Goal: Task Accomplishment & Management: Manage account settings

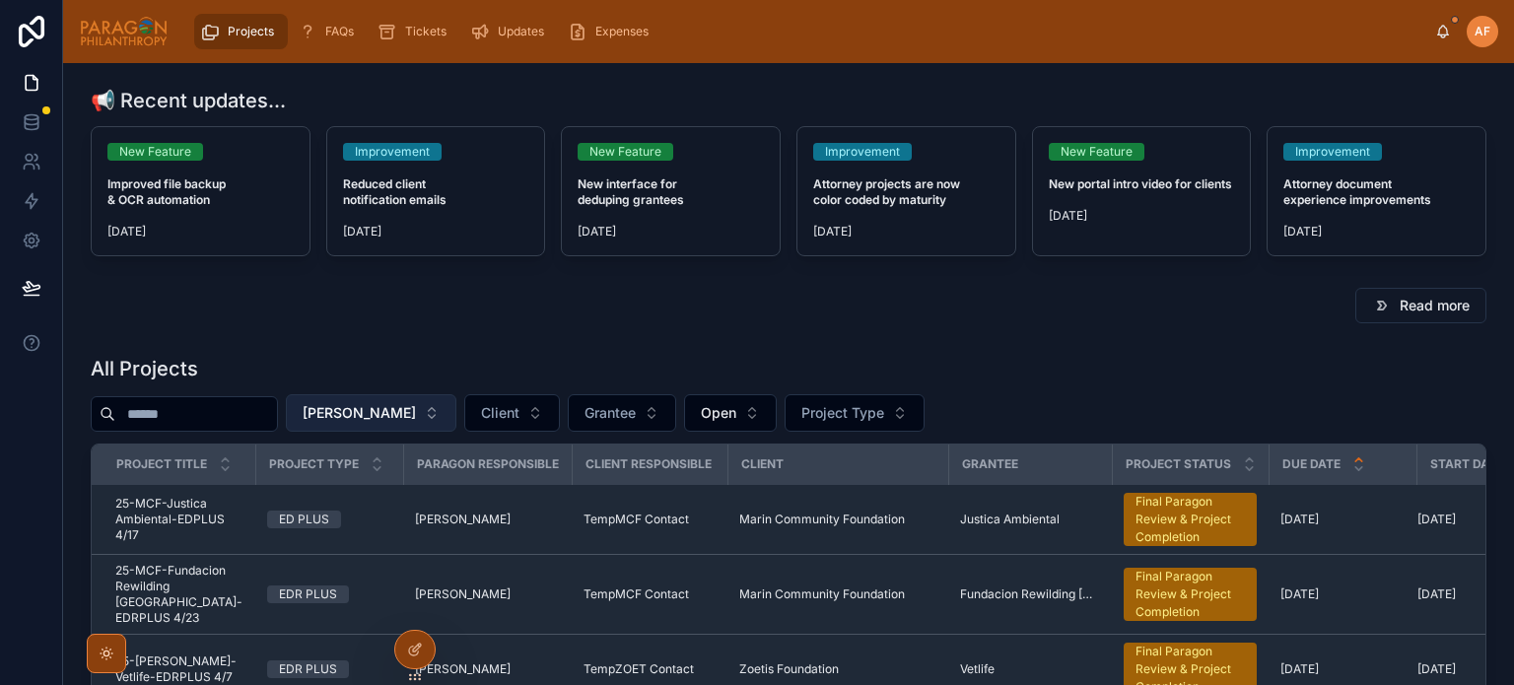
click at [456, 429] on button "[PERSON_NAME]" at bounding box center [371, 412] width 171 height 37
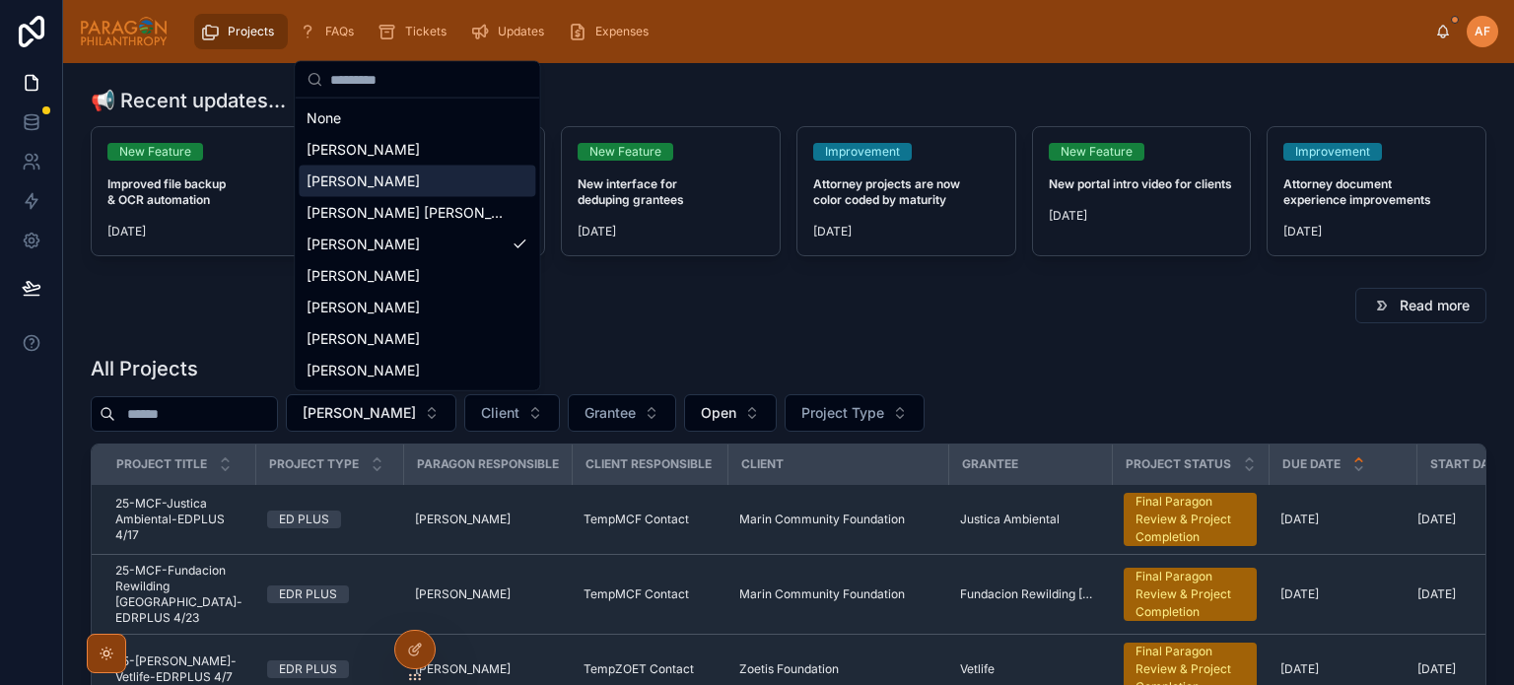
drag, startPoint x: 356, startPoint y: 162, endPoint x: 357, endPoint y: 179, distance: 17.8
click at [357, 179] on div "None [PERSON_NAME] [PERSON_NAME] [PERSON_NAME] [PERSON_NAME] [PERSON_NAME] [PER…" at bounding box center [417, 245] width 237 height 284
click at [357, 179] on span "[PERSON_NAME]" at bounding box center [363, 182] width 113 height 20
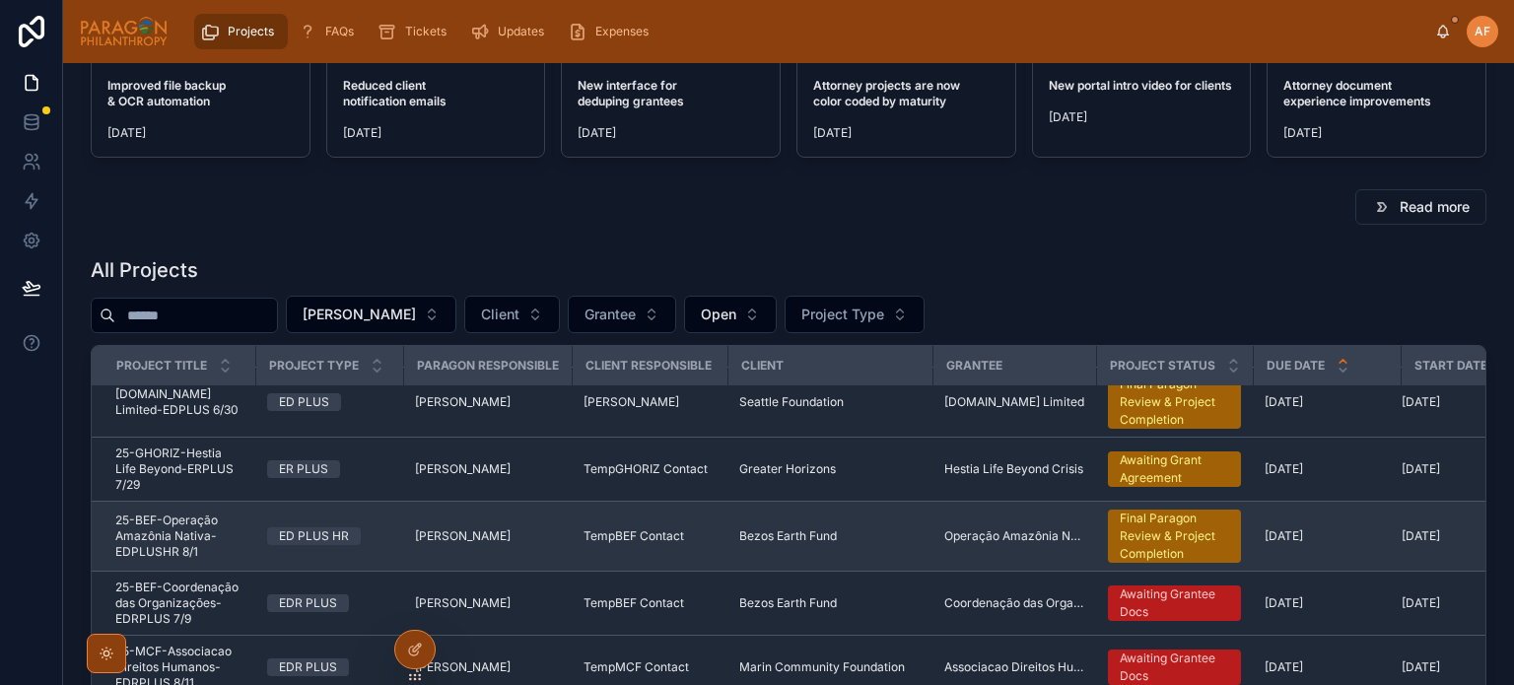
scroll to position [104, 0]
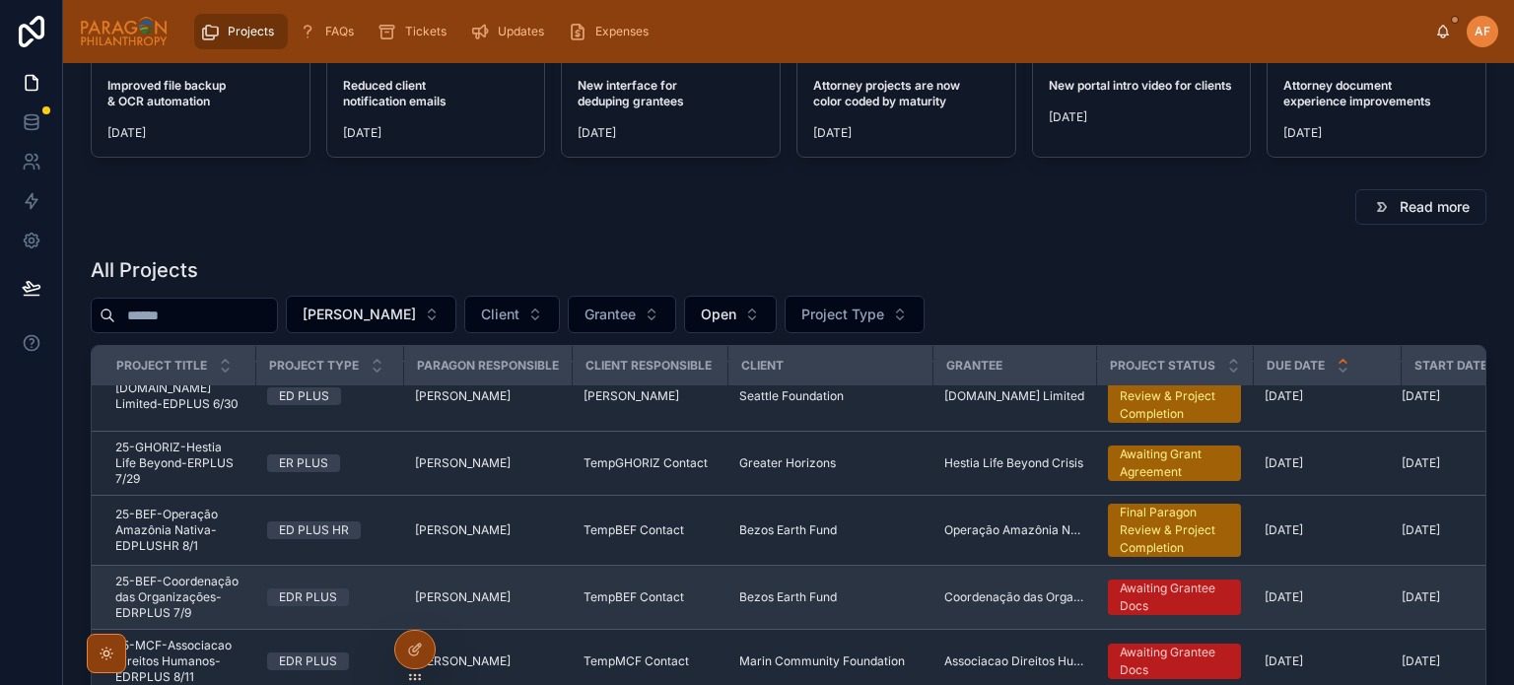
click at [366, 588] on div "EDR PLUS" at bounding box center [329, 597] width 124 height 18
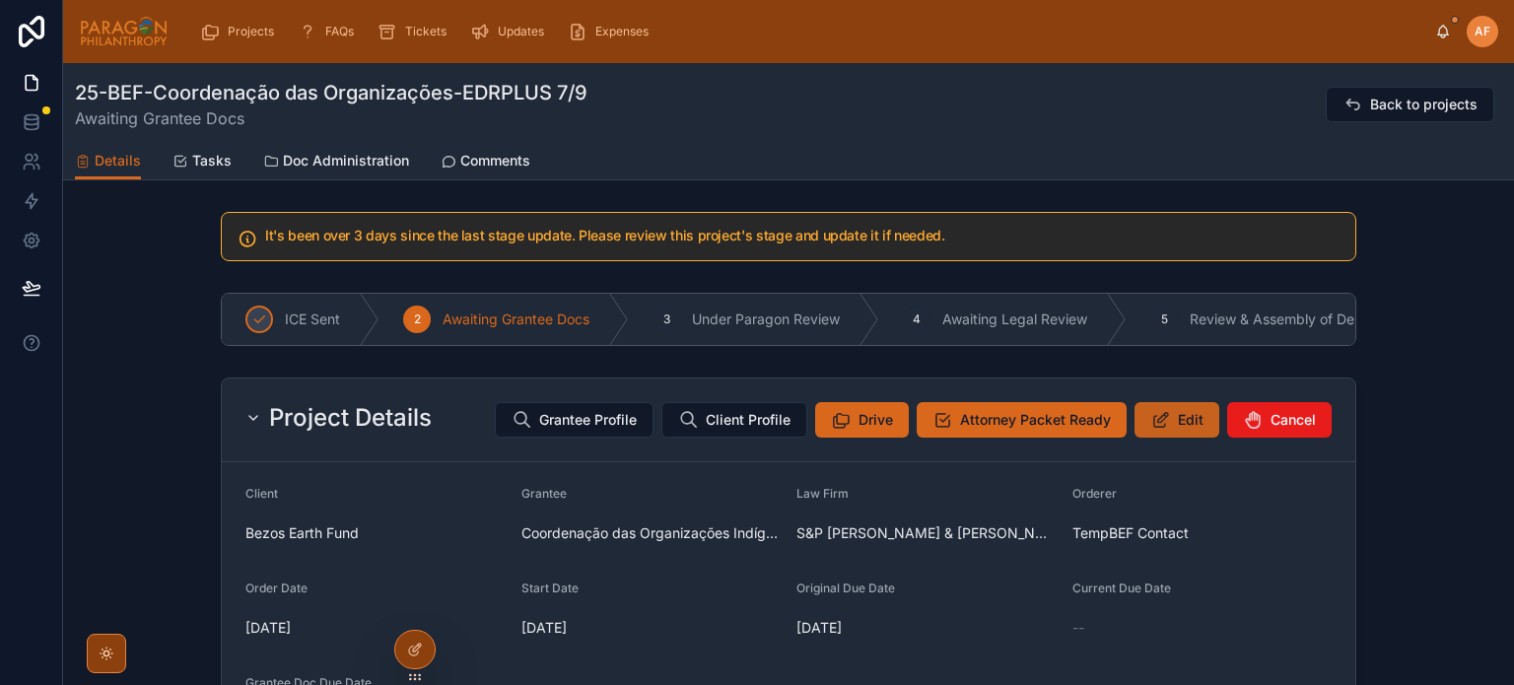
click at [1178, 430] on span "Edit" at bounding box center [1191, 420] width 26 height 20
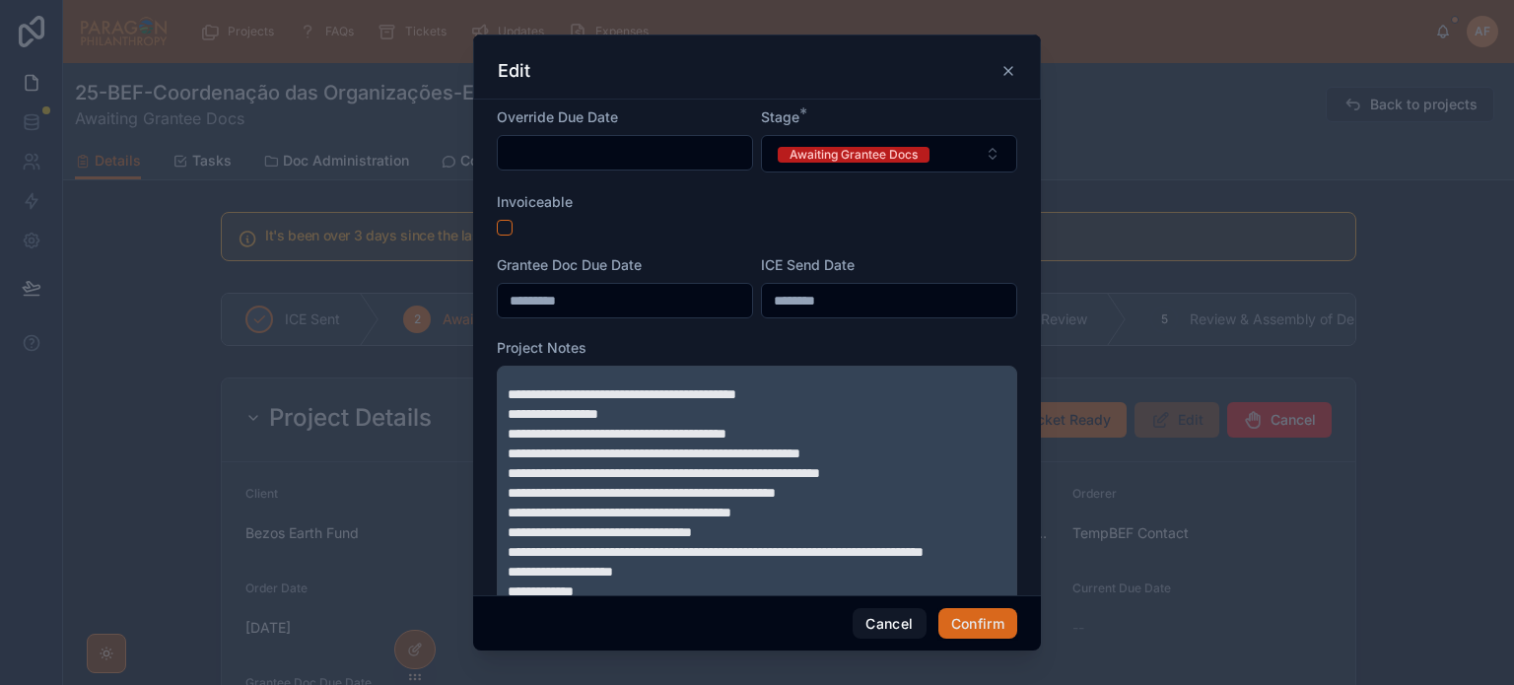
click at [508, 389] on span "**********" at bounding box center [622, 394] width 229 height 14
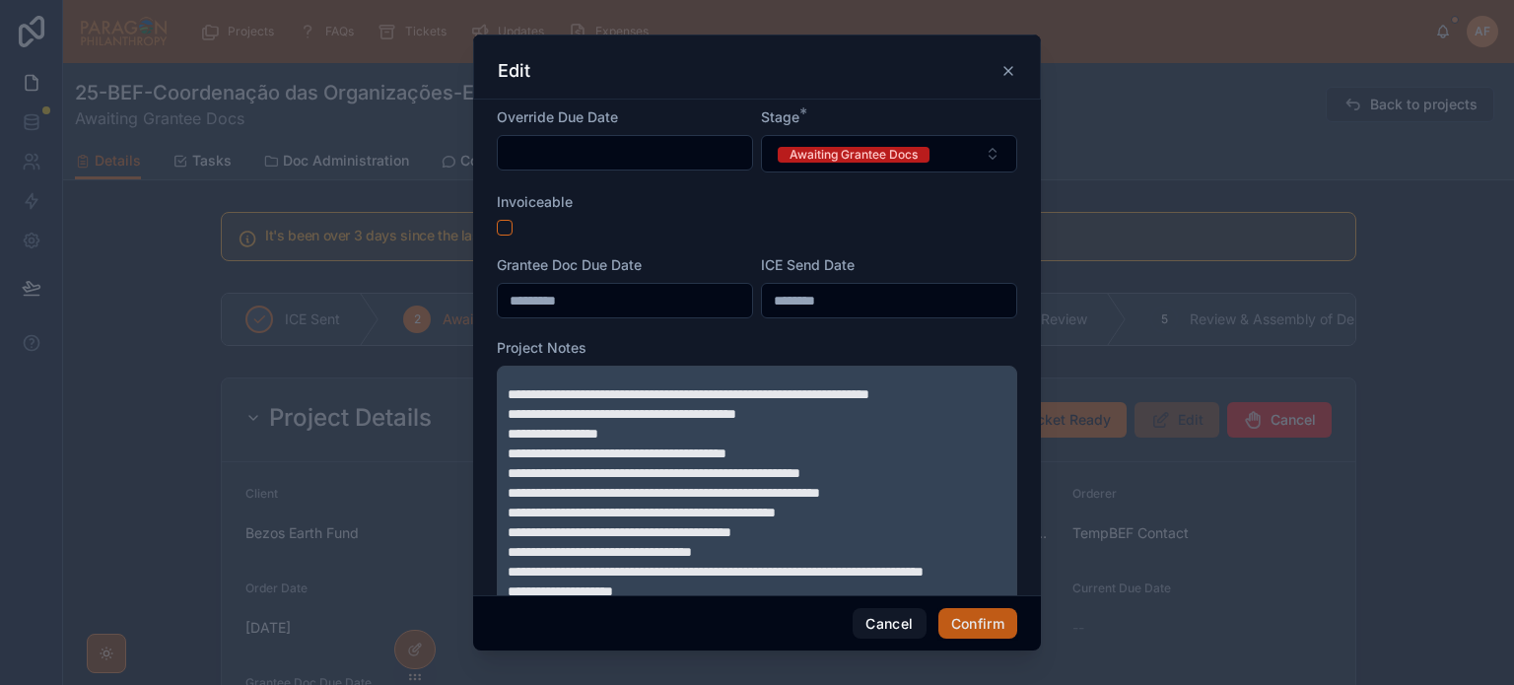
click at [974, 626] on button "Confirm" at bounding box center [977, 624] width 79 height 32
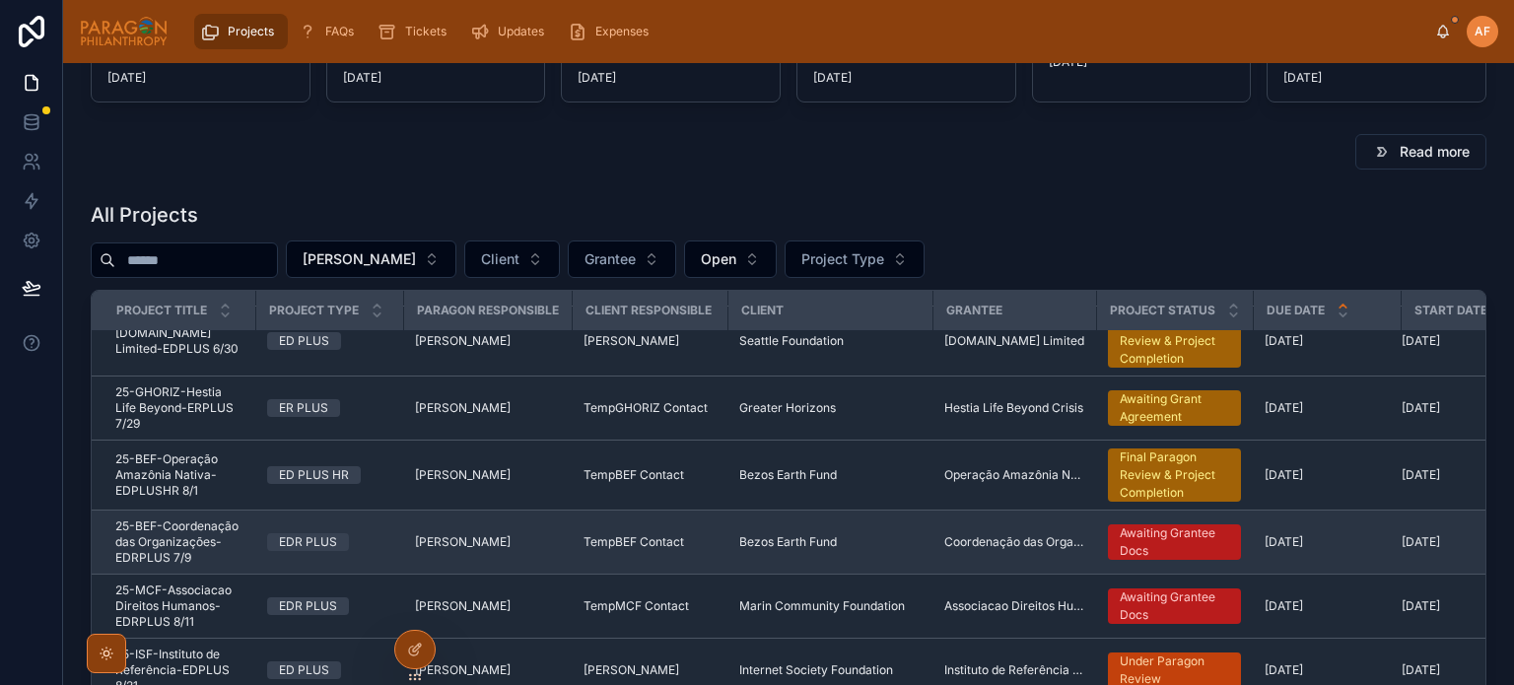
scroll to position [197, 0]
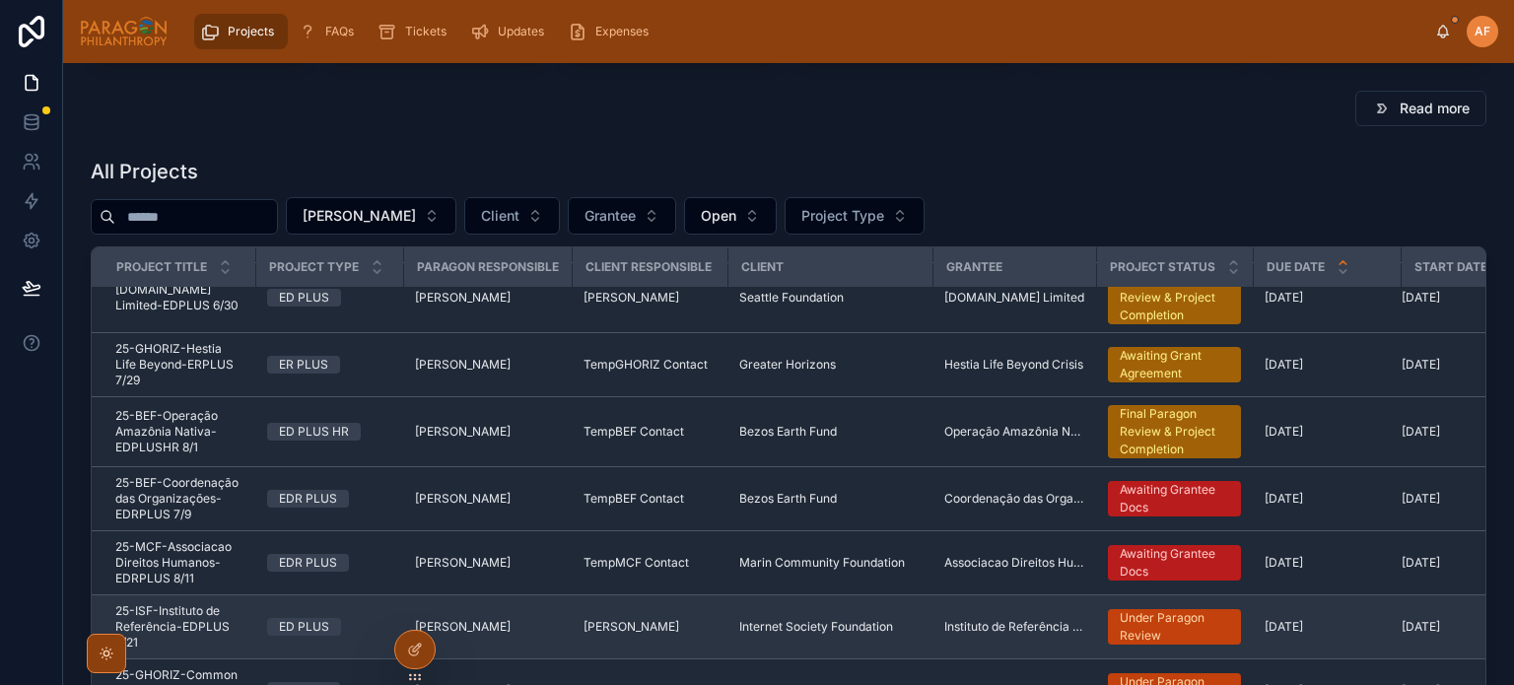
click at [363, 618] on div "ED PLUS" at bounding box center [329, 627] width 124 height 18
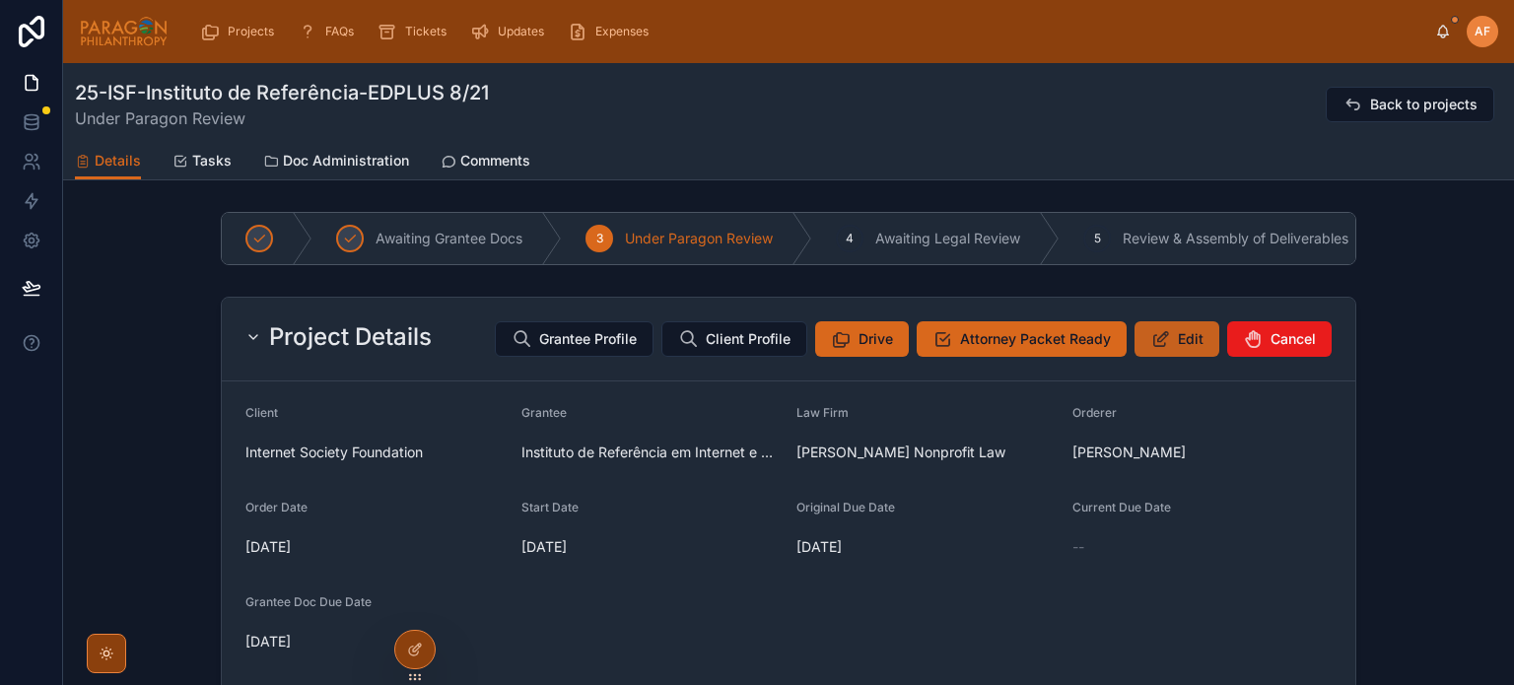
click at [1194, 347] on span "Edit" at bounding box center [1191, 339] width 26 height 20
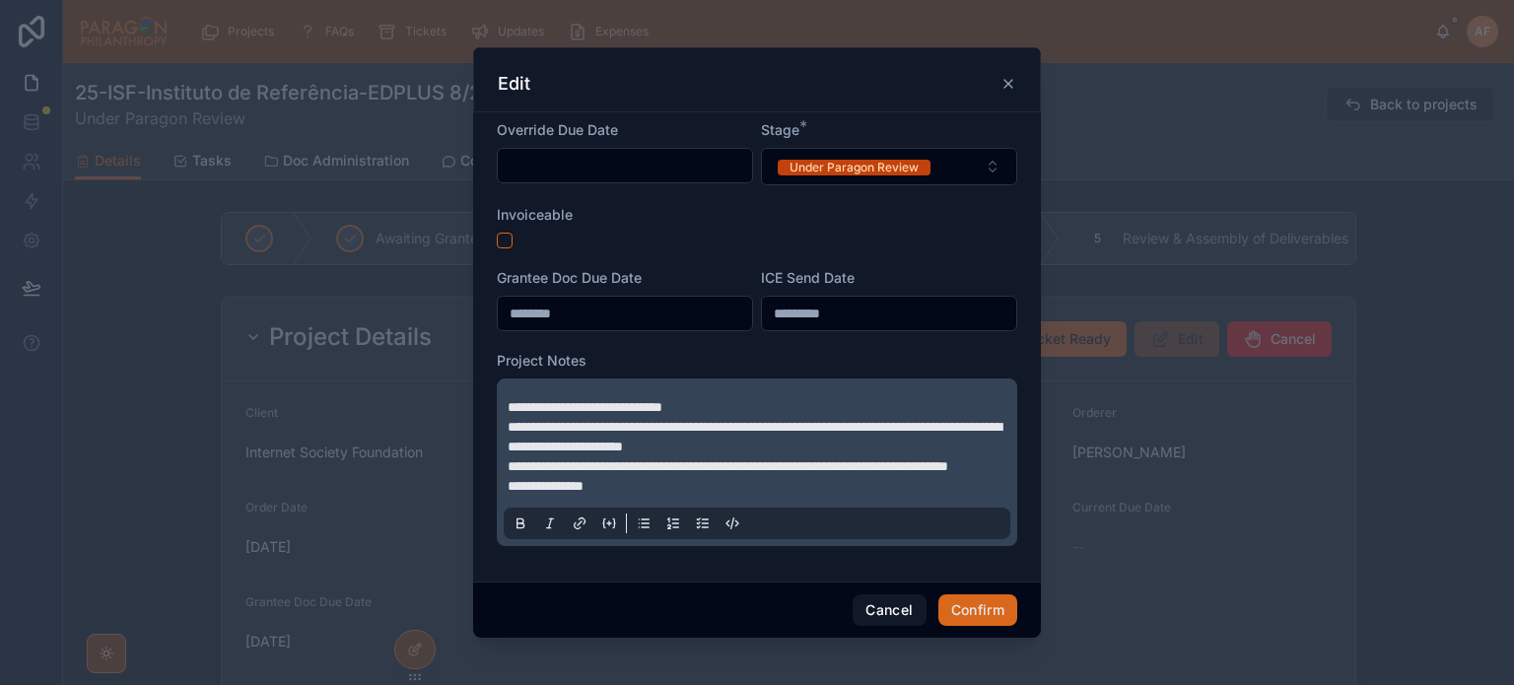
click at [508, 400] on span "**********" at bounding box center [585, 407] width 155 height 14
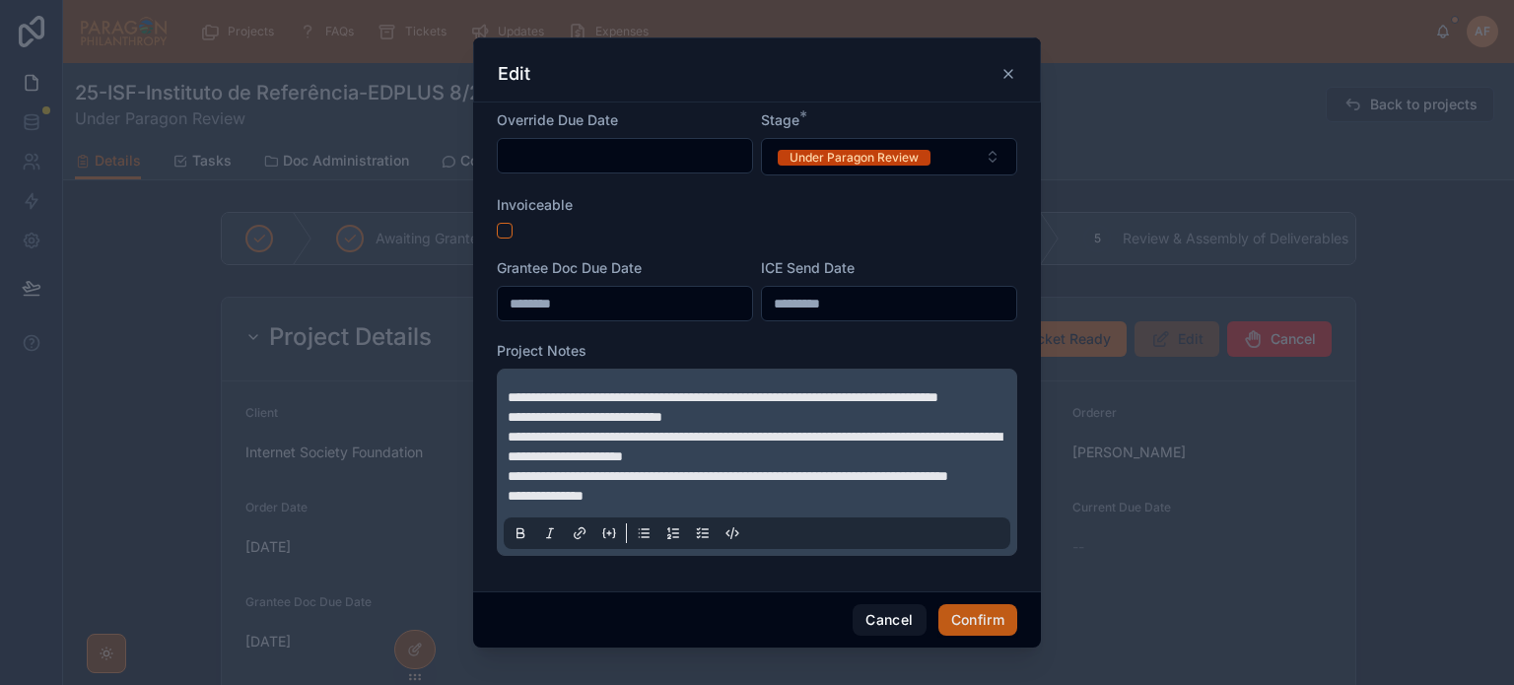
click at [958, 621] on button "Confirm" at bounding box center [977, 620] width 79 height 32
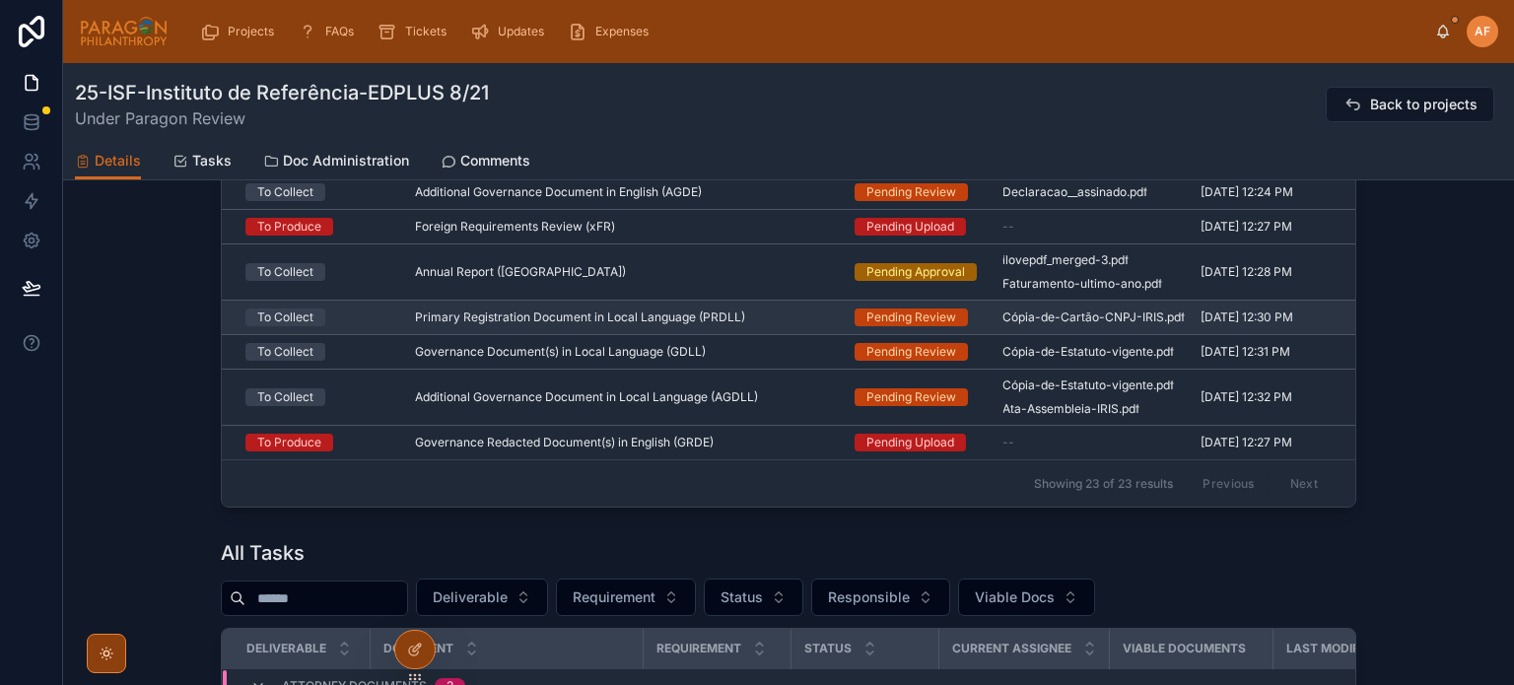
scroll to position [1577, 0]
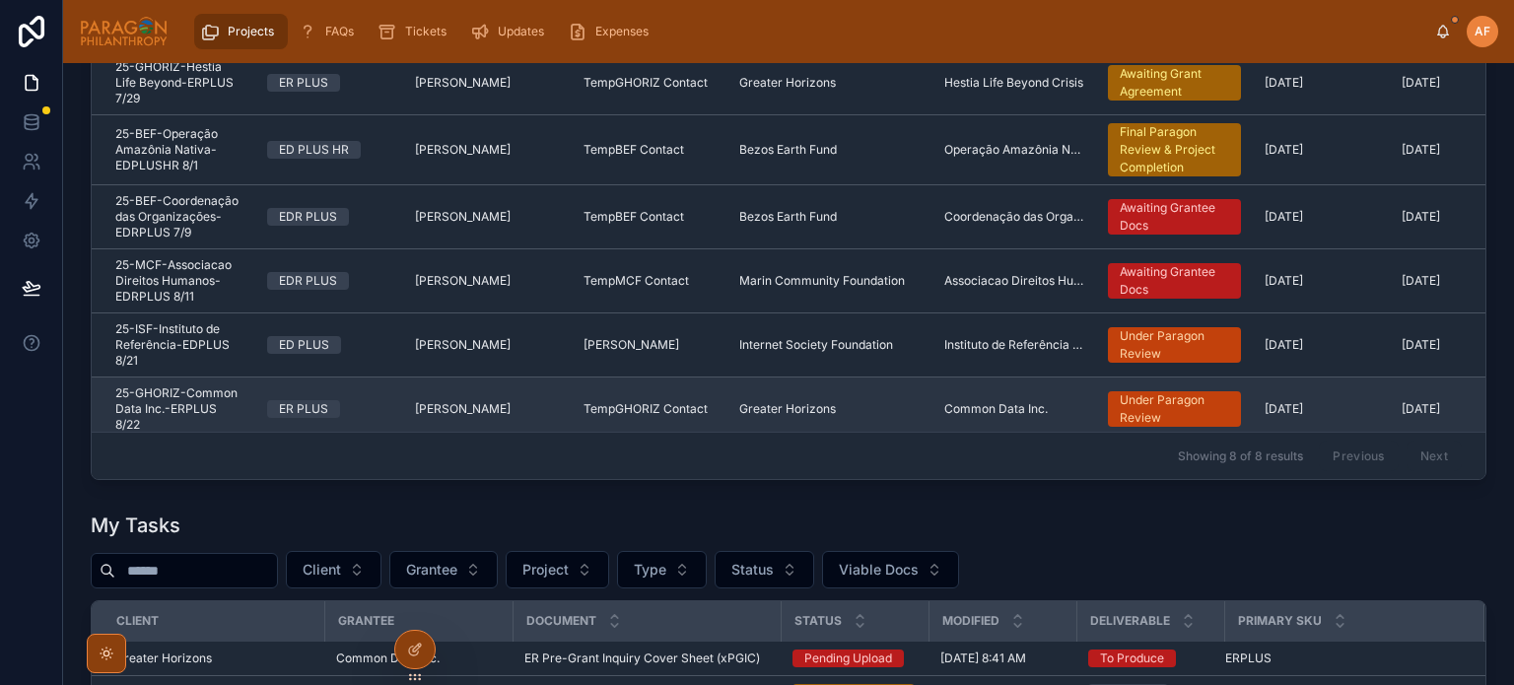
scroll to position [482, 0]
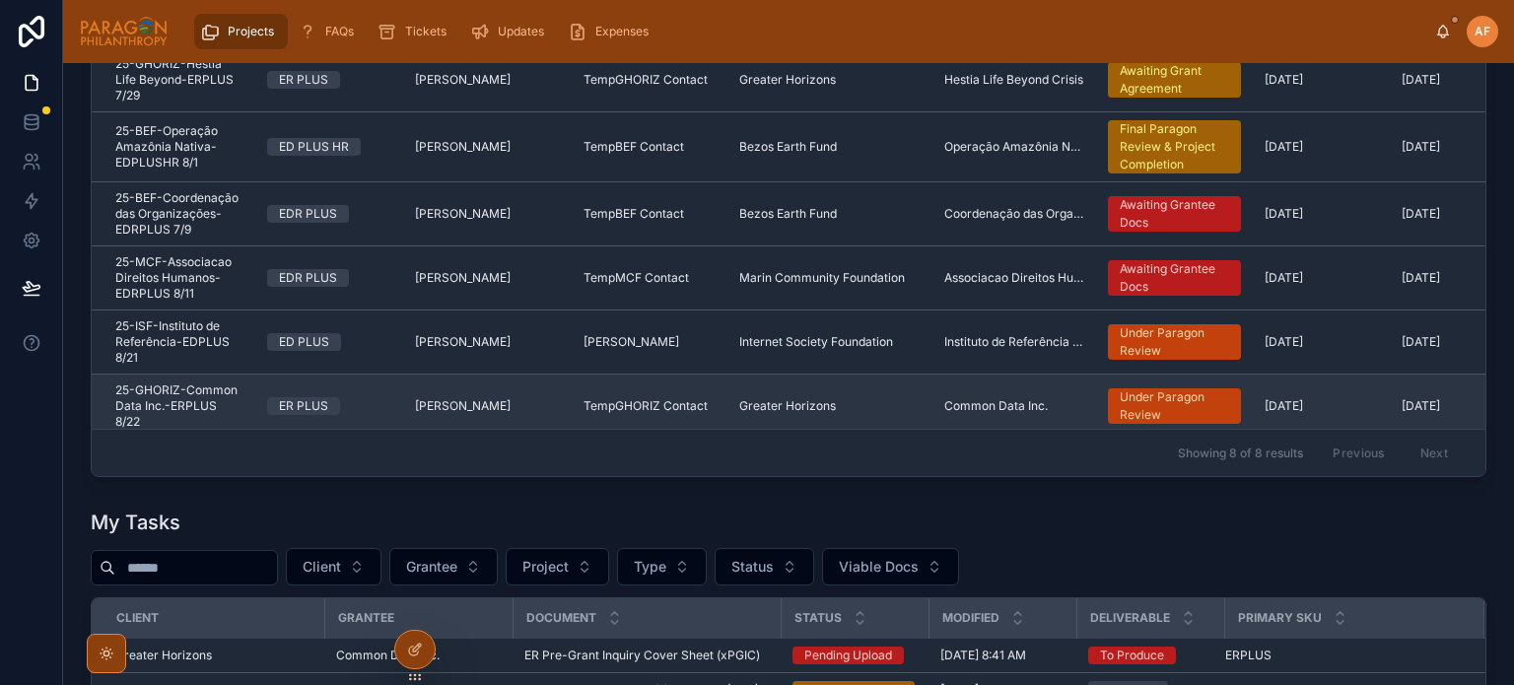
click at [387, 397] on div "ER PLUS" at bounding box center [329, 406] width 124 height 18
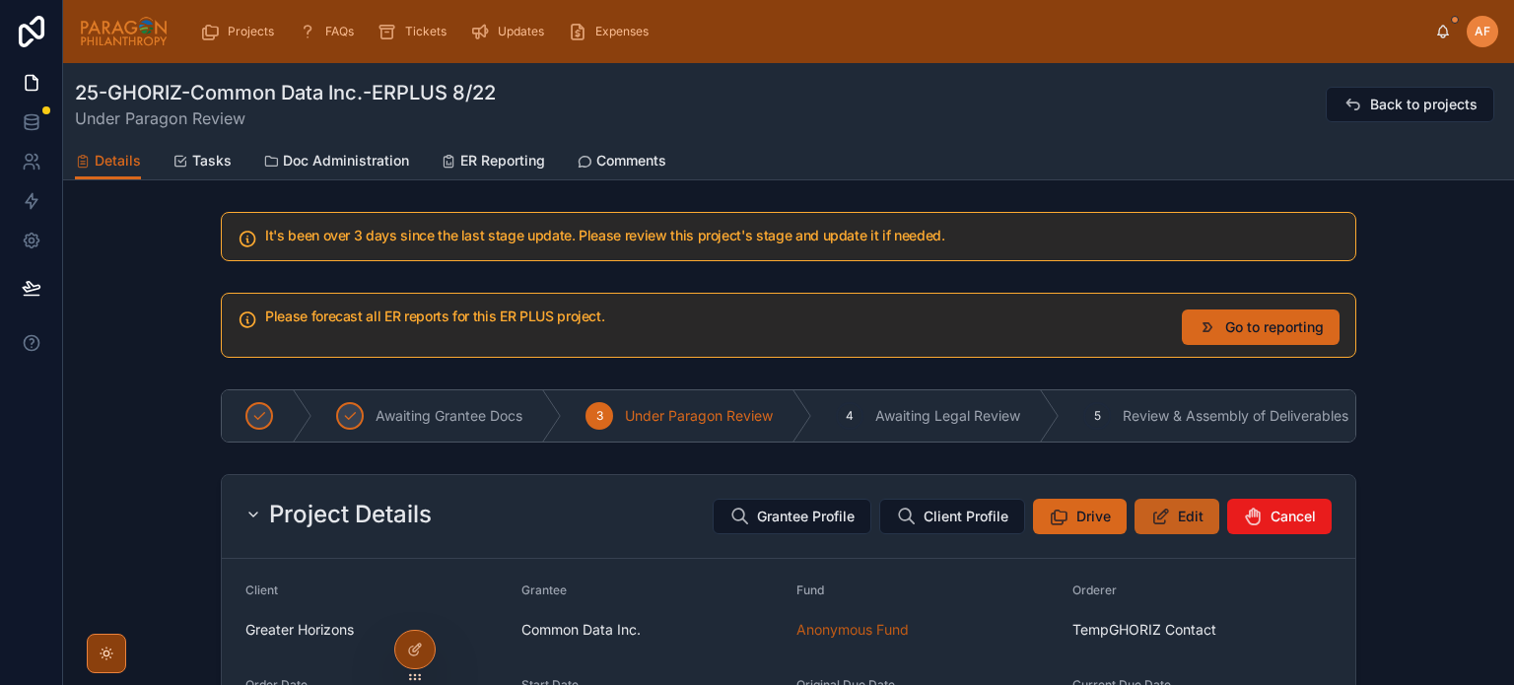
click at [1165, 519] on button "Edit" at bounding box center [1176, 516] width 85 height 35
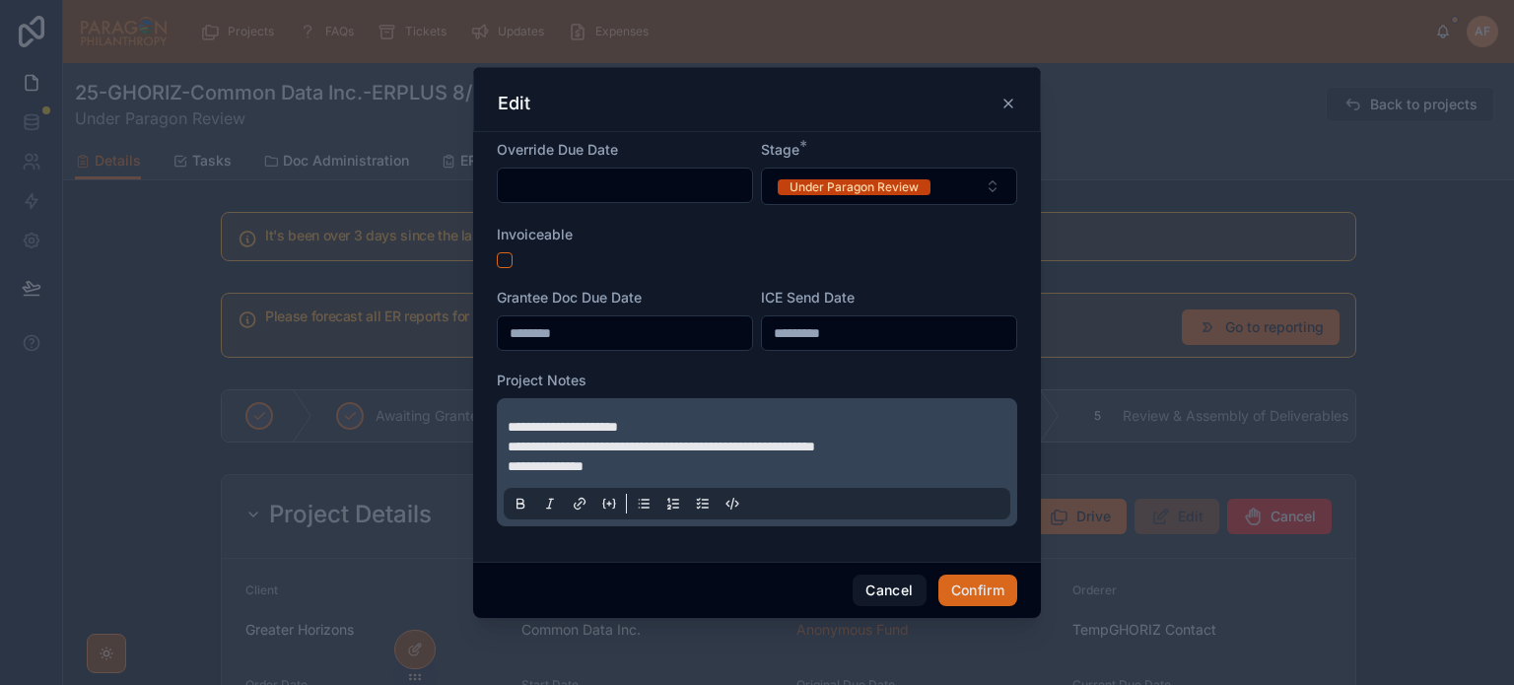
click at [511, 428] on span "**********" at bounding box center [563, 427] width 110 height 14
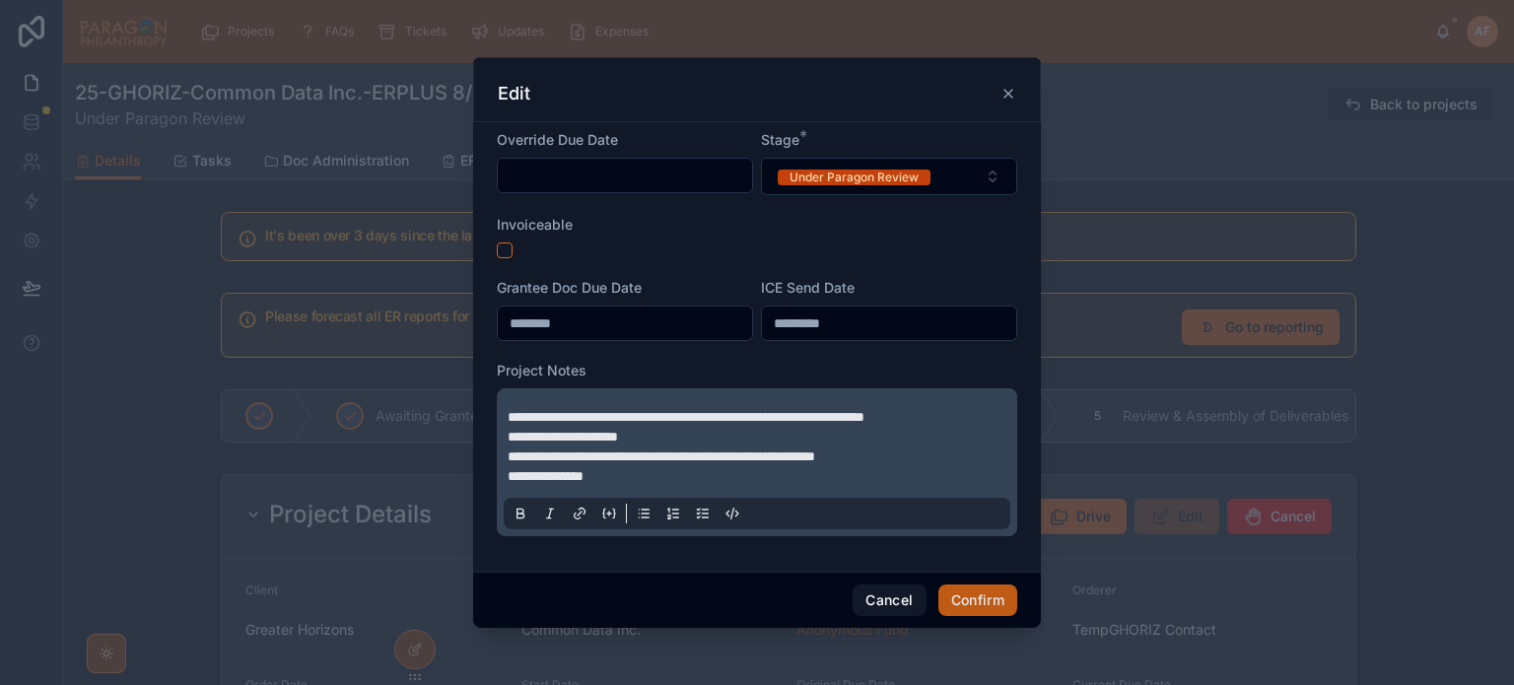
click at [958, 604] on button "Confirm" at bounding box center [977, 600] width 79 height 32
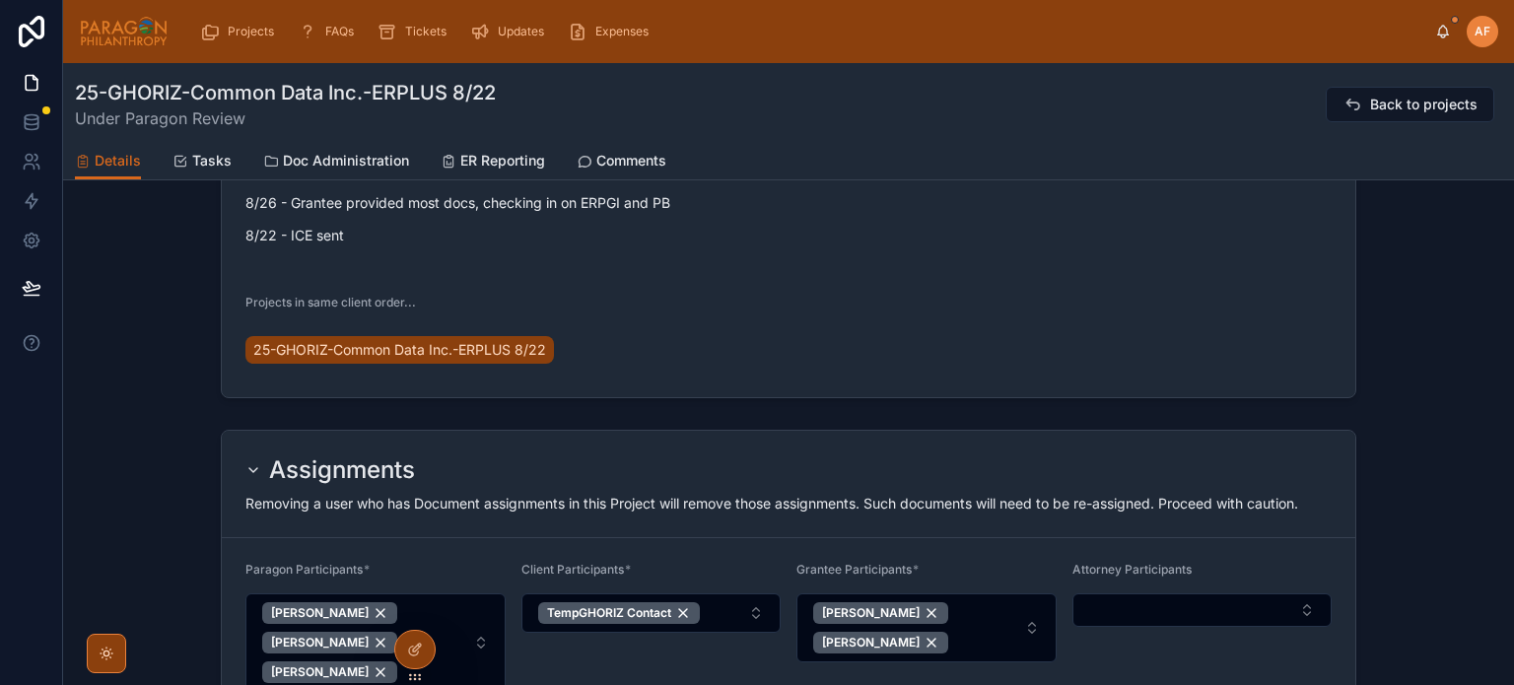
scroll to position [789, 0]
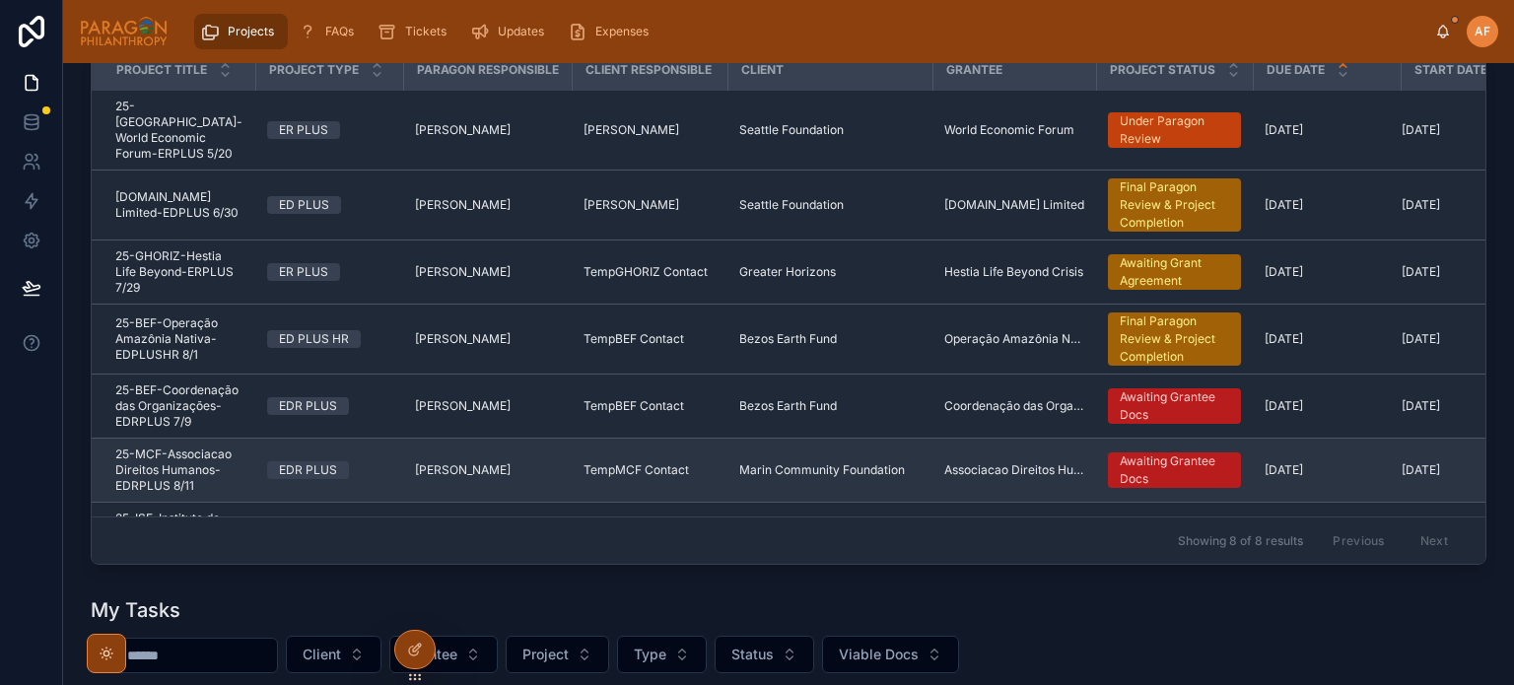
scroll to position [296, 0]
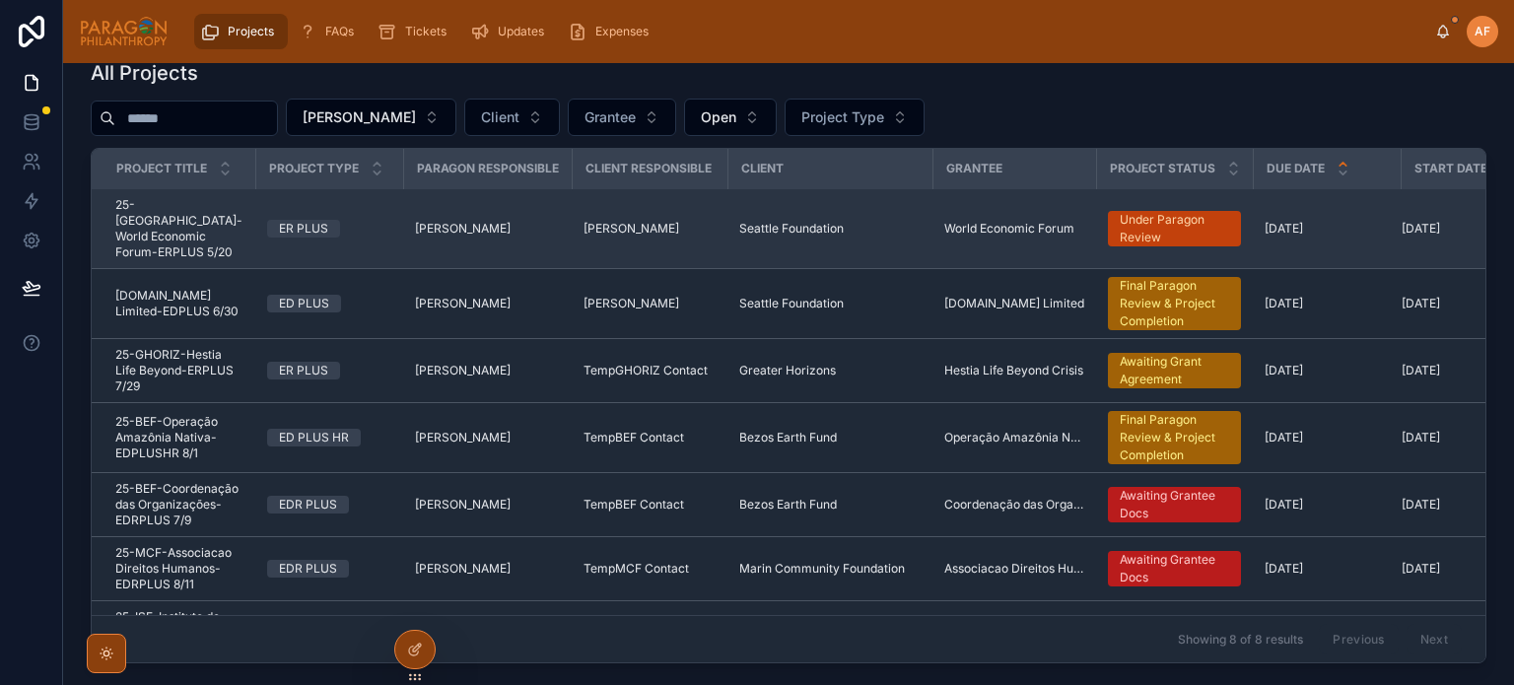
click at [367, 220] on div "ER PLUS" at bounding box center [329, 229] width 124 height 18
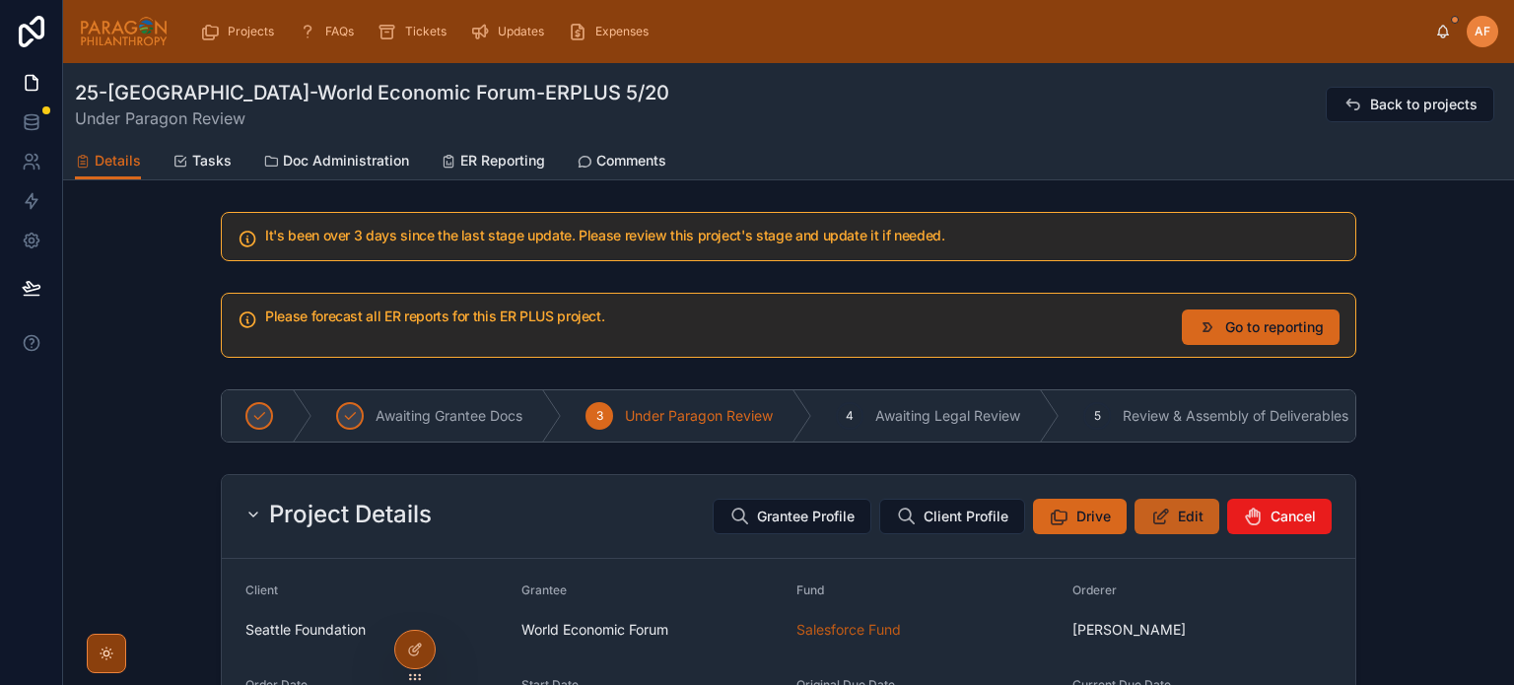
click at [1170, 521] on button "Edit" at bounding box center [1176, 516] width 85 height 35
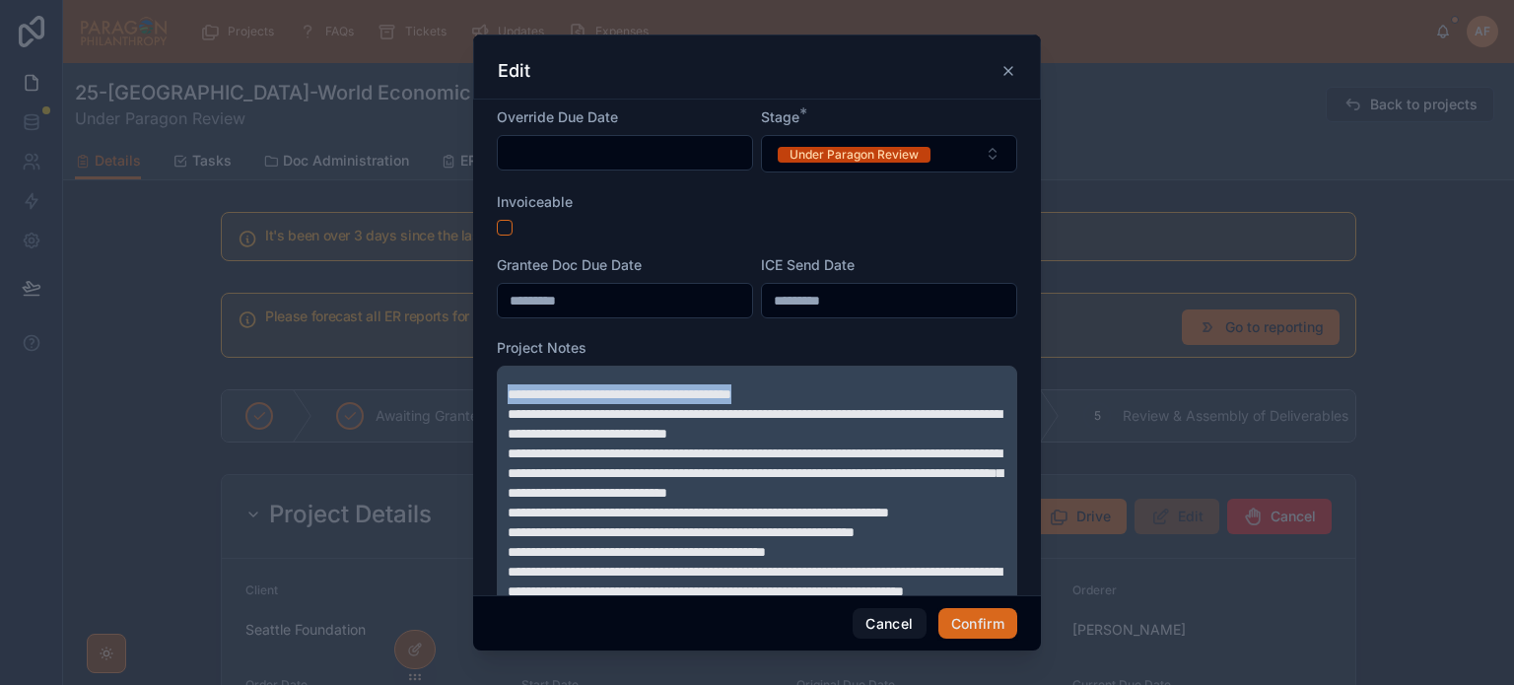
drag, startPoint x: 845, startPoint y: 388, endPoint x: 438, endPoint y: 381, distance: 407.1
click at [438, 381] on div "**********" at bounding box center [757, 342] width 1514 height 685
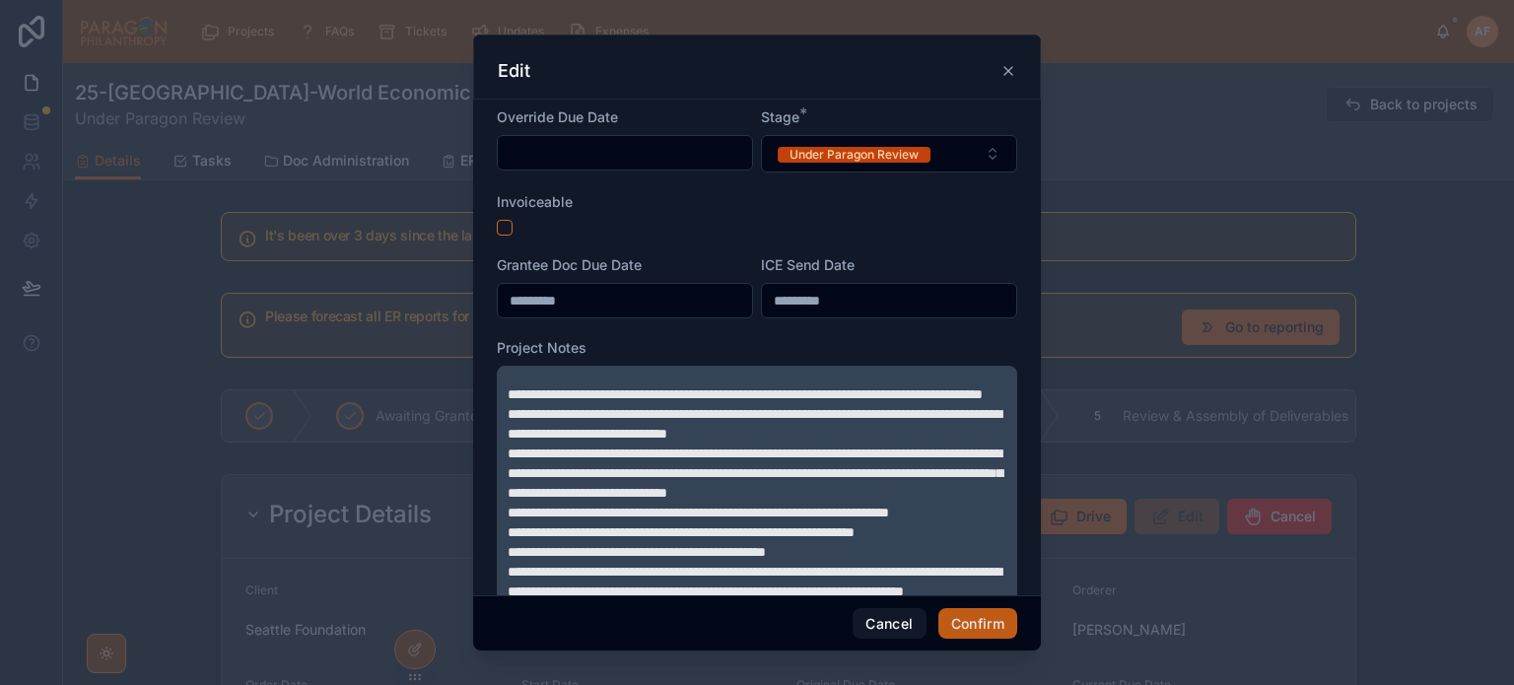
click at [991, 622] on button "Confirm" at bounding box center [977, 624] width 79 height 32
